Goal: Check status

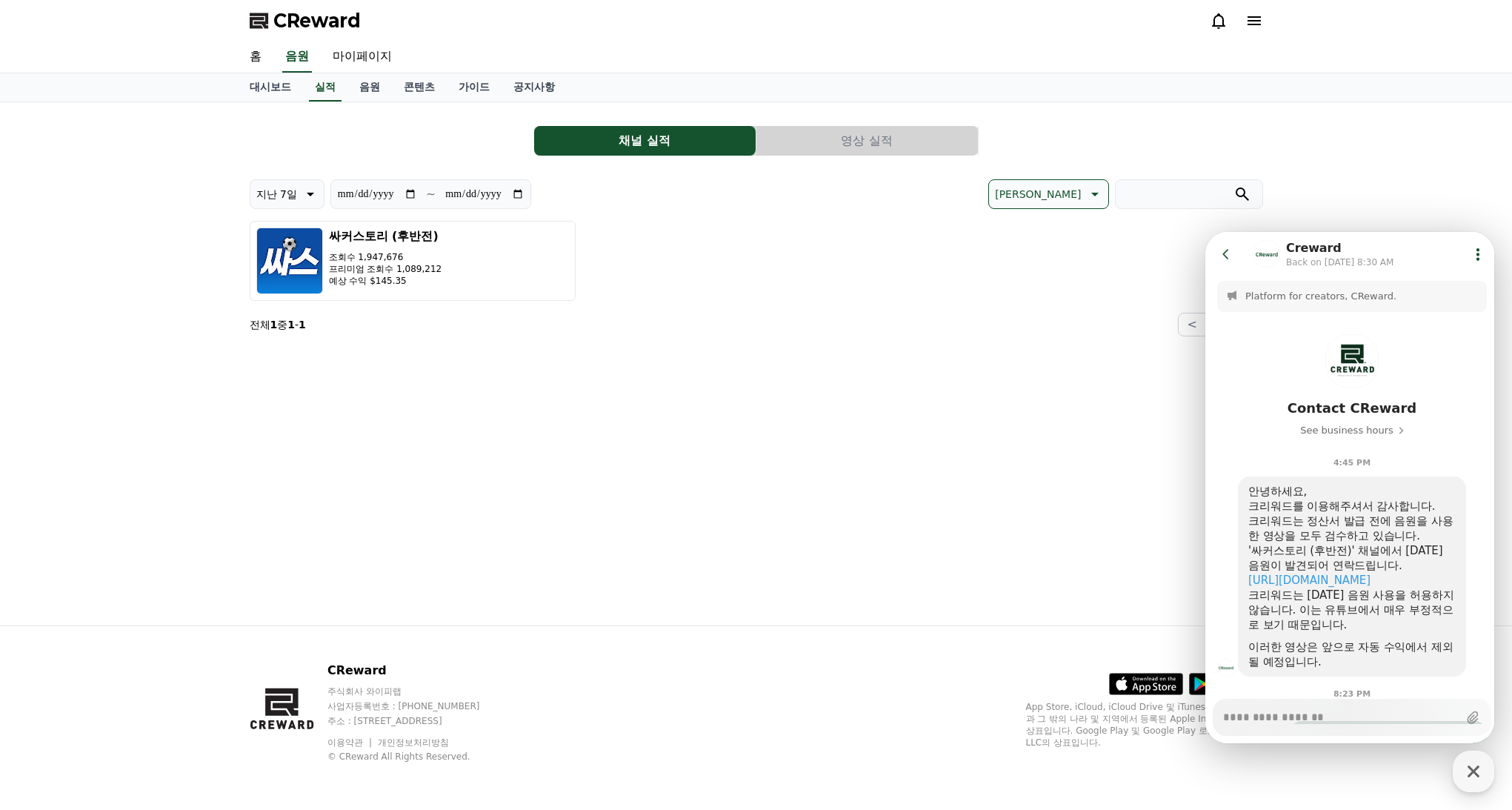
scroll to position [197, 0]
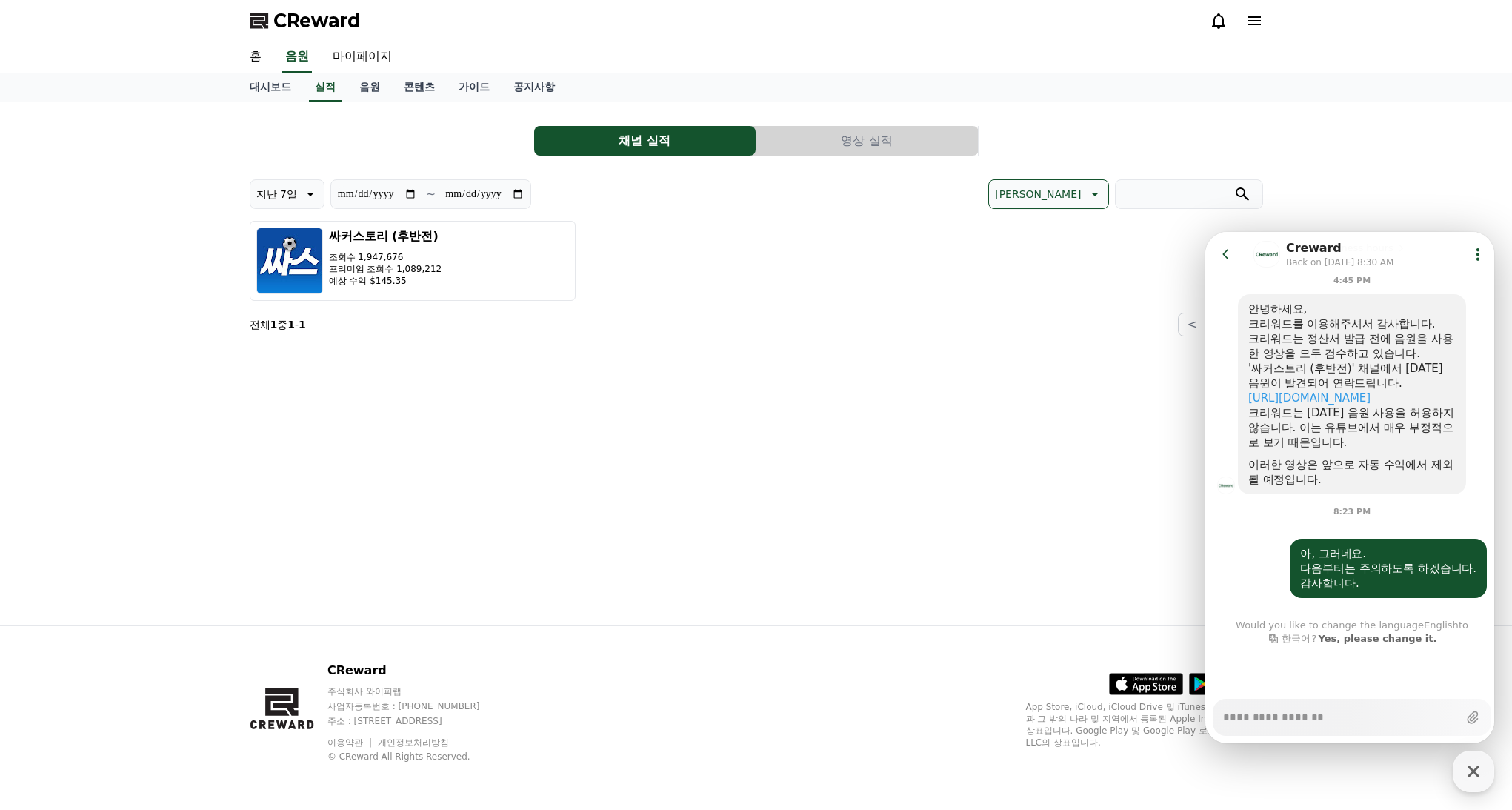
click at [1229, 254] on icon at bounding box center [1226, 254] width 15 height 15
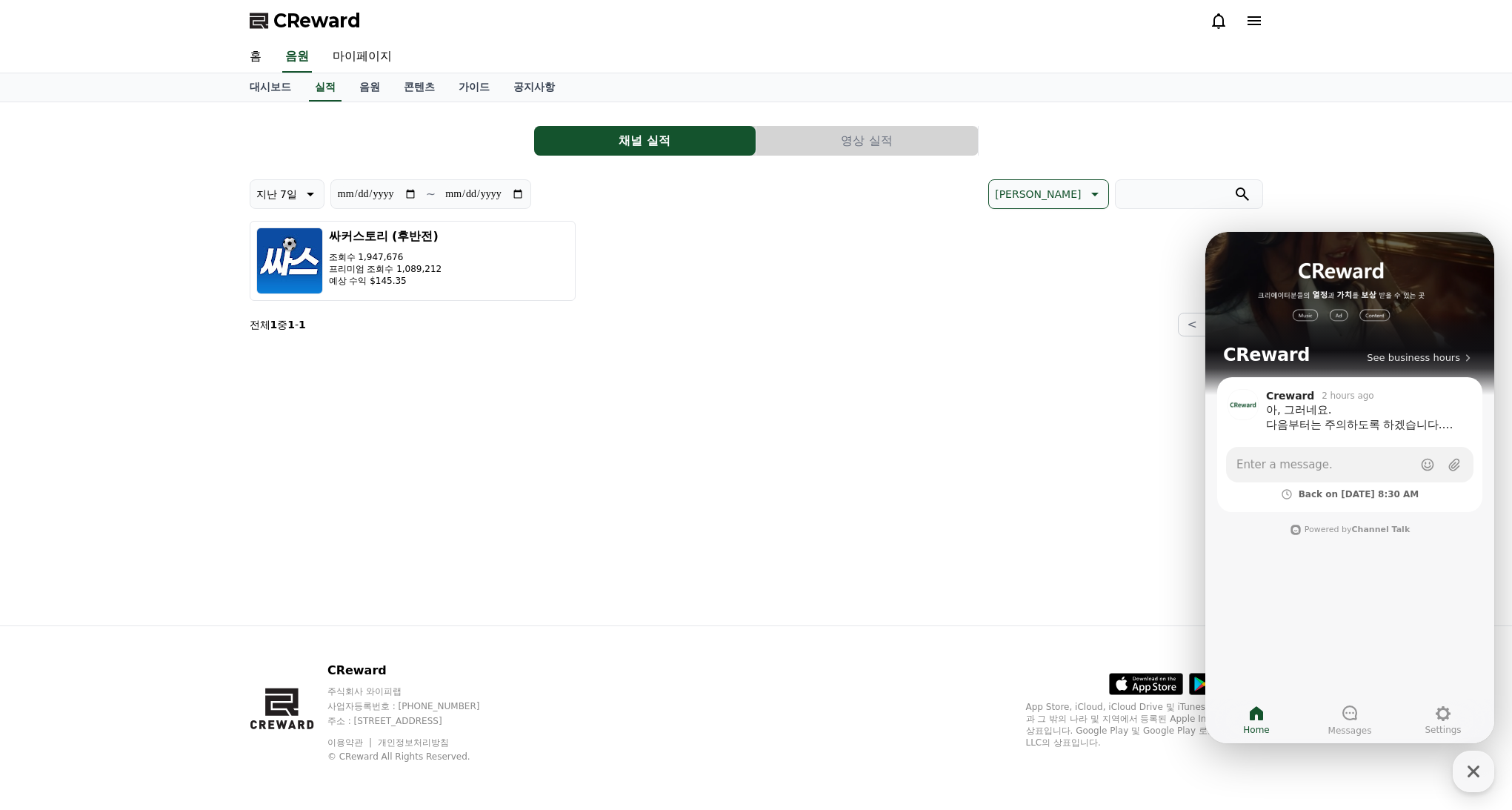
click at [790, 430] on div "**********" at bounding box center [756, 364] width 1037 height 523
click at [267, 99] on link "대시보드" at bounding box center [270, 87] width 65 height 28
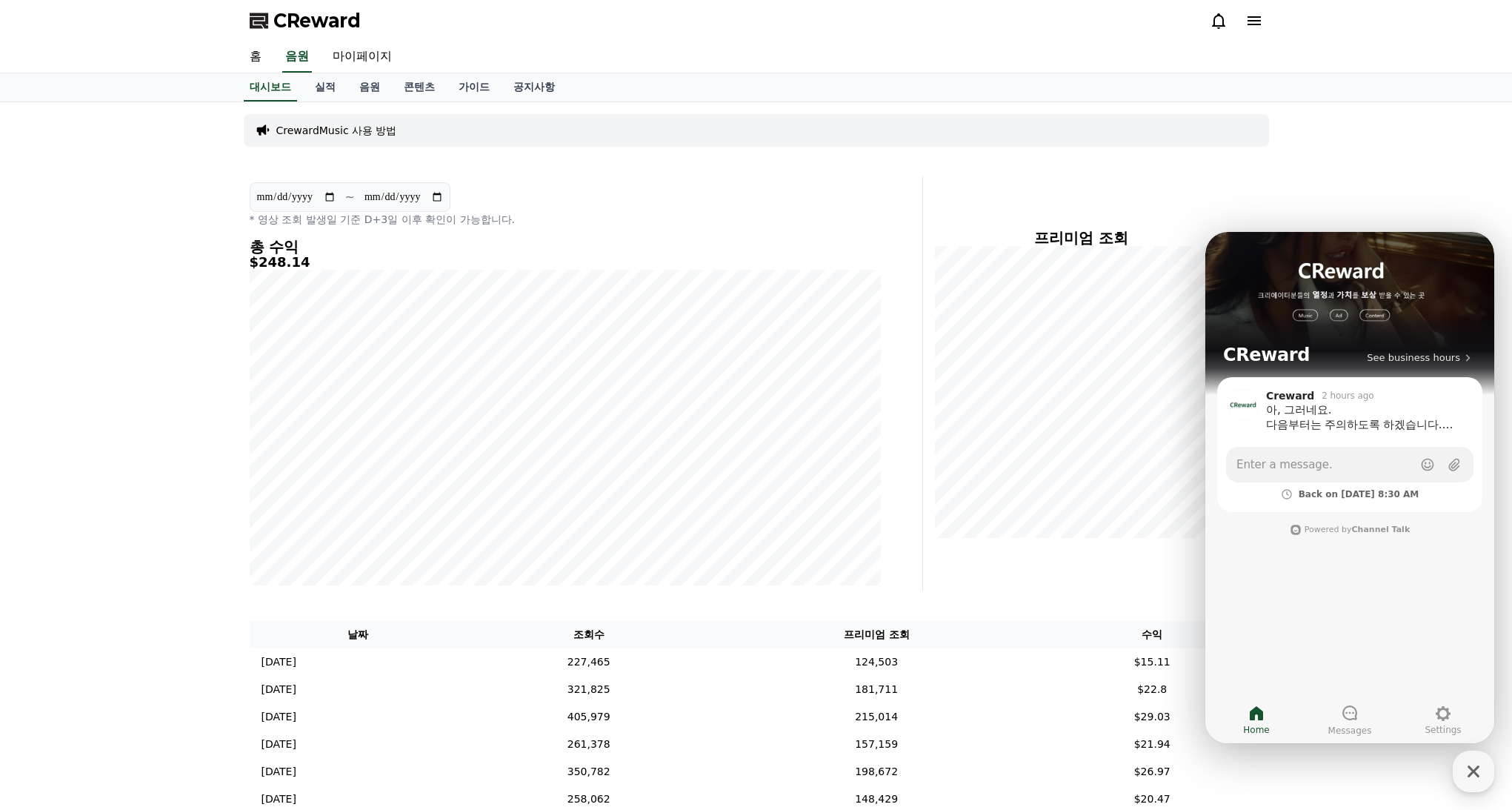
click at [1216, 16] on icon at bounding box center [1218, 21] width 18 height 18
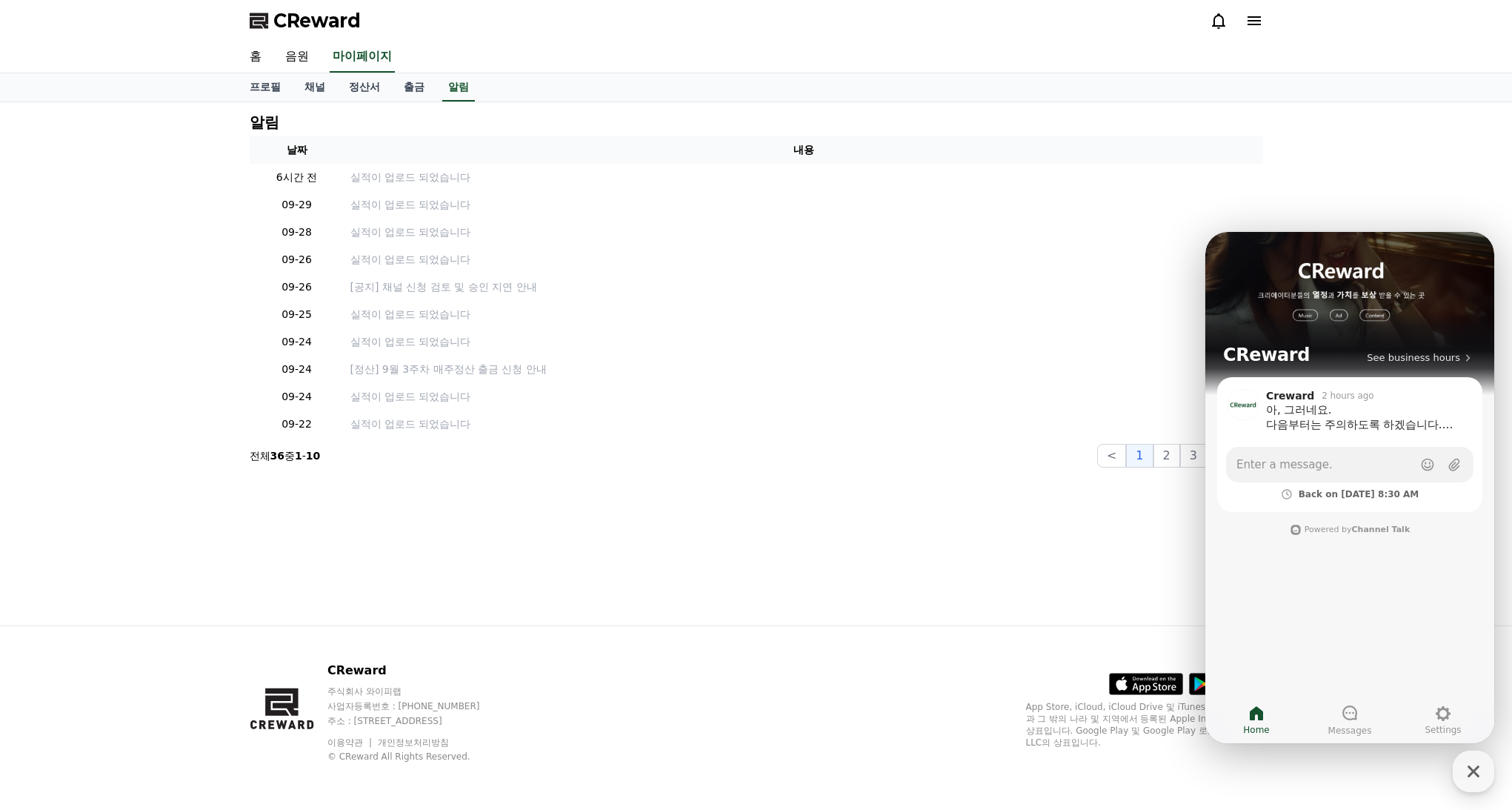
click at [1306, 124] on div "알림 날짜 내용 6시간 전 실적이 업로드 되었습니다 09-29 실적이 업로드 되었습니다 09-28 실적이 업로드 되었습니다 09-26 실적이 …" at bounding box center [756, 364] width 1512 height 523
click at [1355, 118] on div "알림 날짜 내용 6시간 전 실적이 업로드 되었습니다 09-29 실적이 업로드 되었습니다 09-28 실적이 업로드 되었습니다 09-26 실적이 …" at bounding box center [756, 364] width 1512 height 523
click at [1477, 777] on icon "button" at bounding box center [1473, 771] width 27 height 27
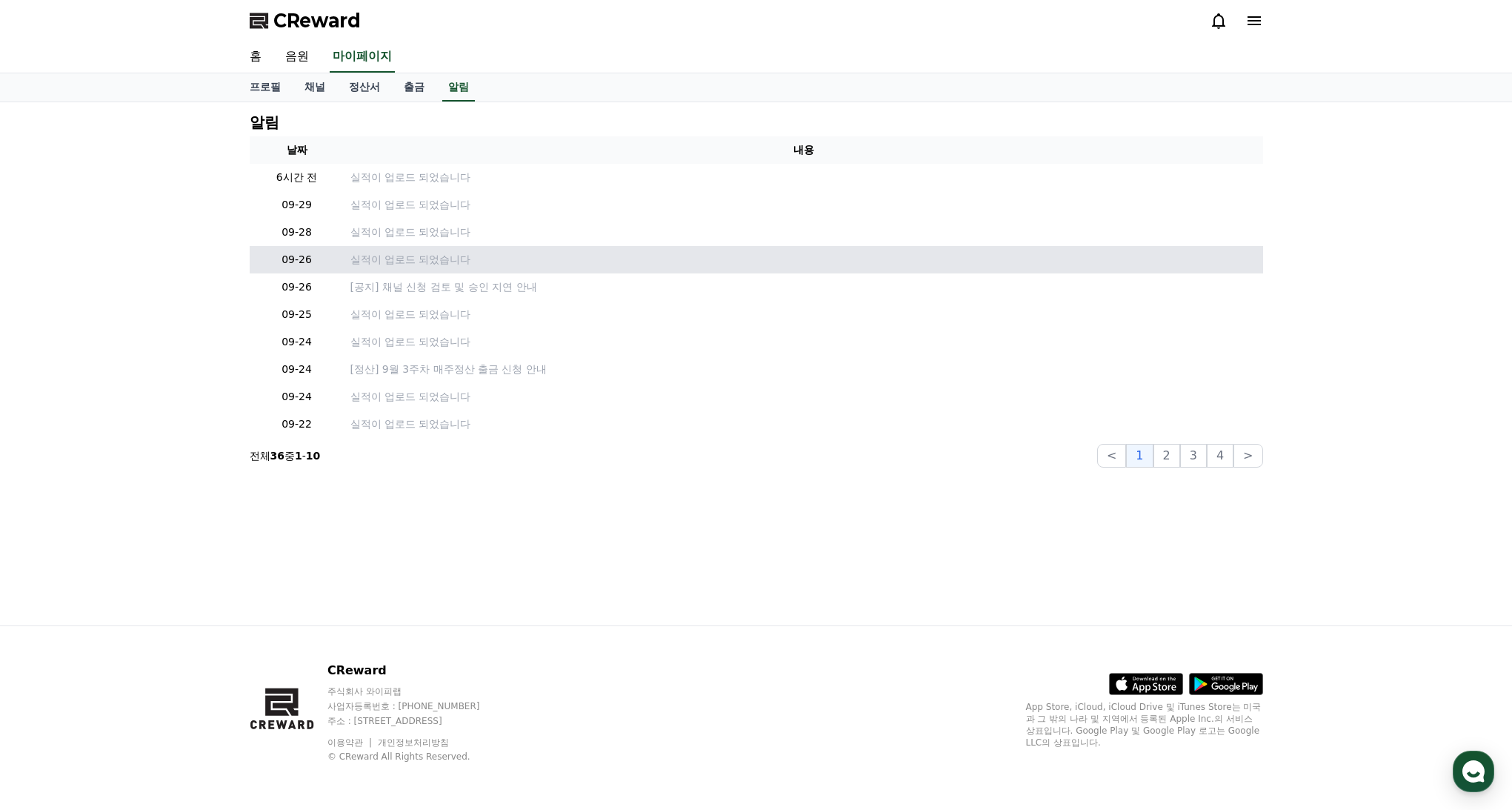
click at [1109, 247] on td "실적이 업로드 되었습니다" at bounding box center [804, 260] width 919 height 27
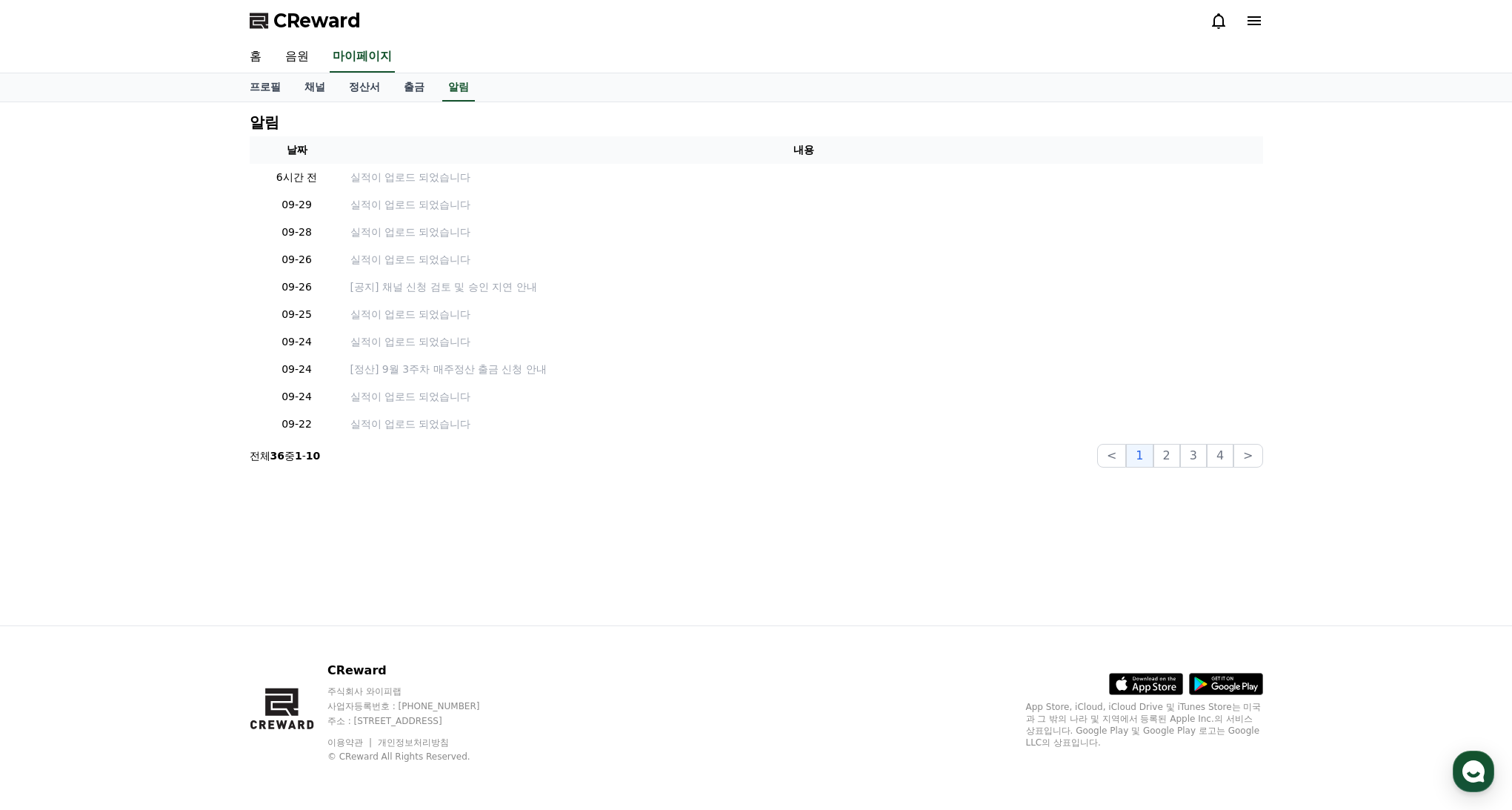
click at [1460, 348] on div "알림 날짜 내용 6시간 전 실적이 업로드 되었습니다 09-29 실적이 업로드 되었습니다 09-28 실적이 업로드 되었습니다 09-26 실적이 …" at bounding box center [756, 364] width 1512 height 523
